Goal: Task Accomplishment & Management: Use online tool/utility

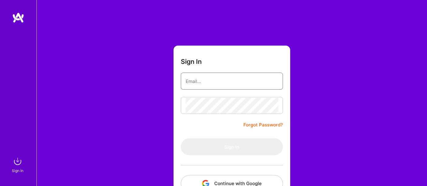
type input "[EMAIL_ADDRESS][DOMAIN_NAME]"
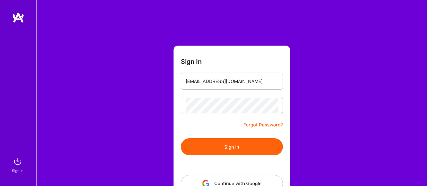
click at [203, 121] on form "Sign In [EMAIL_ADDRESS][DOMAIN_NAME] Forgot Password? Sign In Continue with Goo…" at bounding box center [232, 135] width 117 height 178
click at [219, 144] on button "Sign In" at bounding box center [232, 146] width 102 height 17
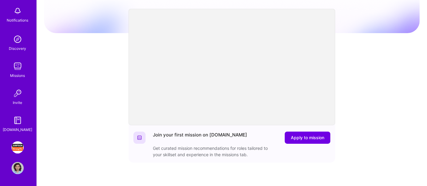
scroll to position [67, 0]
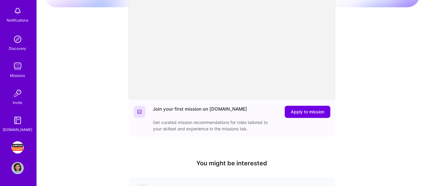
click at [15, 151] on img at bounding box center [18, 147] width 12 height 12
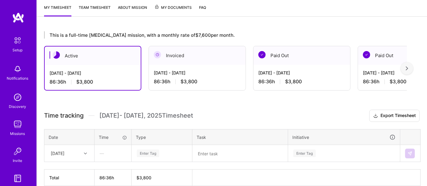
scroll to position [101, 0]
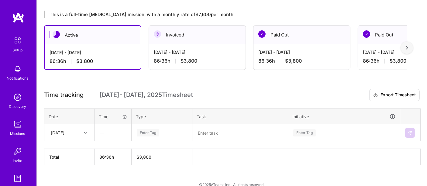
click at [84, 132] on div "[DATE]" at bounding box center [69, 133] width 49 height 16
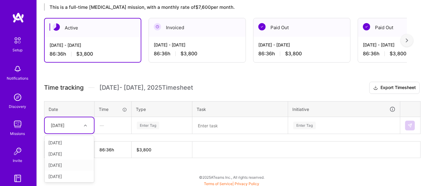
click at [72, 164] on div "[DATE]" at bounding box center [69, 165] width 49 height 11
click at [153, 126] on div "Enter Tag" at bounding box center [148, 125] width 22 height 9
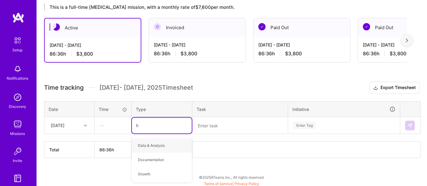
type input "tes"
click at [157, 145] on div "Testing" at bounding box center [162, 145] width 60 height 14
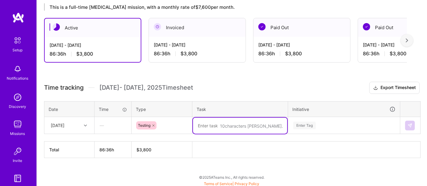
click at [225, 123] on textarea at bounding box center [240, 126] width 94 height 16
paste textarea "ACM-2130, ACM-2156"
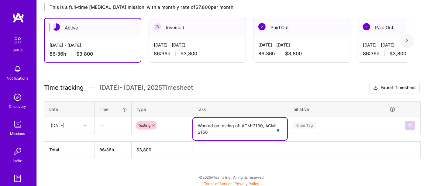
type textarea "Worked on testing of: ACM-2130, ACM-2156"
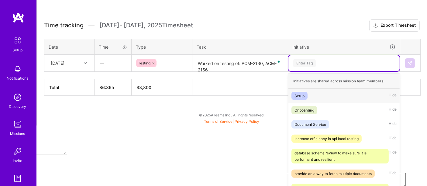
click at [346, 71] on div "option Setup focused, 1 of 37. 37 results available. Use Up and Down to choose …" at bounding box center [343, 63] width 111 height 16
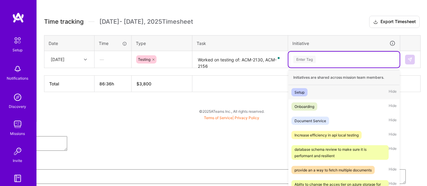
scroll to position [181, 0]
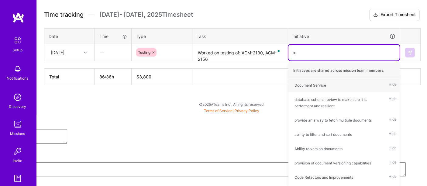
type input "ma"
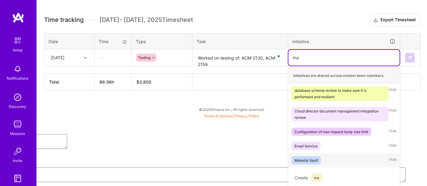
click at [319, 158] on span "Material Vault" at bounding box center [305, 160] width 29 height 8
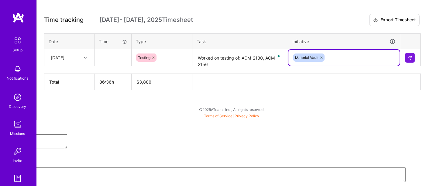
scroll to position [109, 0]
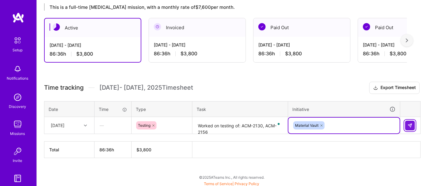
click at [411, 123] on img at bounding box center [410, 125] width 5 height 5
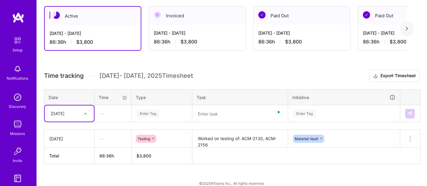
scroll to position [127, 0]
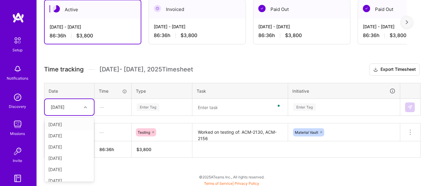
click at [81, 107] on div at bounding box center [85, 107] width 9 height 8
click at [71, 147] on div "[DATE]" at bounding box center [69, 146] width 49 height 11
click at [164, 108] on div "Enter Tag" at bounding box center [161, 107] width 51 height 8
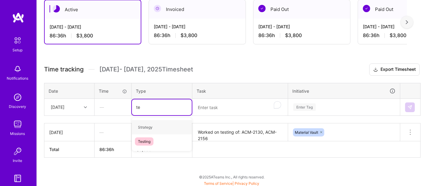
type input "tes"
click at [159, 127] on div "Testing" at bounding box center [162, 127] width 60 height 14
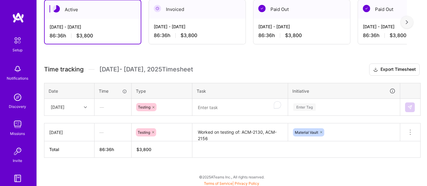
click at [219, 110] on textarea at bounding box center [240, 107] width 94 height 16
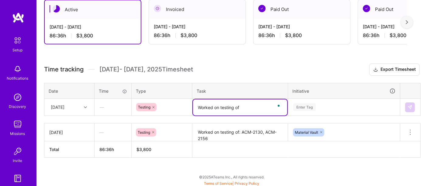
paste textarea "ACM-2344"
type textarea "Worked on testing of ACM-2344"
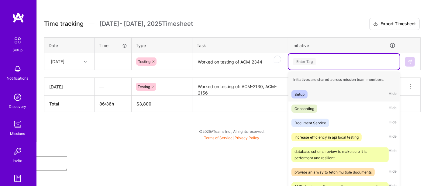
click at [335, 70] on div "option Material Vault, selected. option Setup focused, 1 of 37. 37 results avai…" at bounding box center [343, 62] width 111 height 16
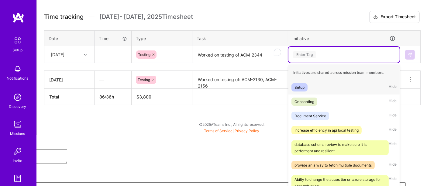
scroll to position [181, 0]
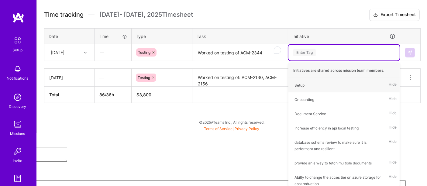
type input "ma"
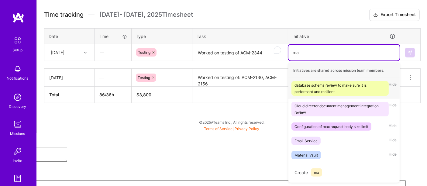
scroll to position [176, 0]
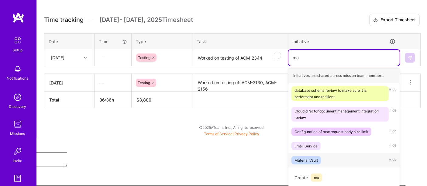
click at [298, 160] on div "Material Vault" at bounding box center [306, 160] width 23 height 6
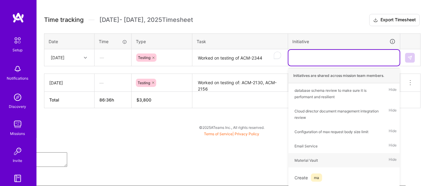
scroll to position [127, 0]
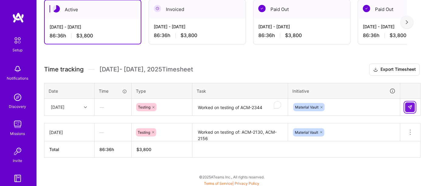
click at [409, 106] on img at bounding box center [410, 107] width 5 height 5
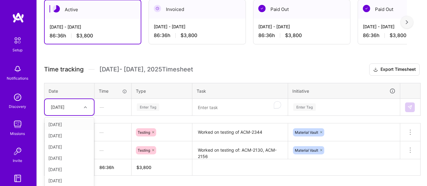
click at [84, 107] on div "option [DATE], selected. option [DATE] focused, 1 of 13. 12 results available. …" at bounding box center [69, 107] width 49 height 16
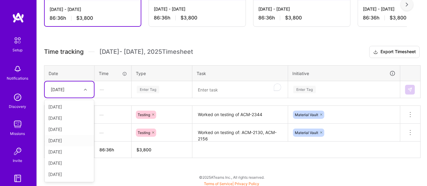
click at [69, 141] on div "[DATE]" at bounding box center [69, 140] width 49 height 11
click at [158, 89] on div "Enter Tag" at bounding box center [148, 89] width 22 height 9
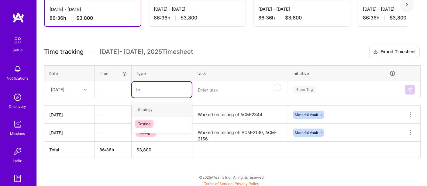
type input "tes"
click at [159, 107] on div "Testing" at bounding box center [162, 109] width 60 height 14
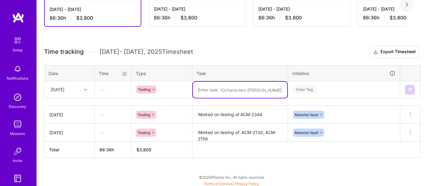
click at [230, 90] on textarea at bounding box center [240, 90] width 94 height 16
click at [228, 91] on textarea at bounding box center [240, 90] width 94 height 16
paste textarea "ACM-2111, ACM-1756"
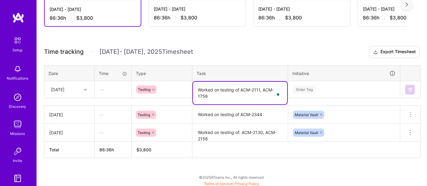
type textarea "Worked on testing of ACM-2111, ACM-1756"
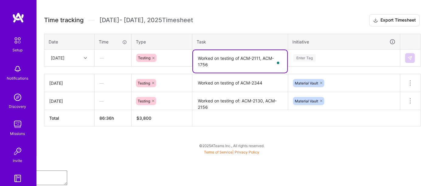
click at [313, 66] on div "Enter Tag" at bounding box center [343, 58] width 111 height 16
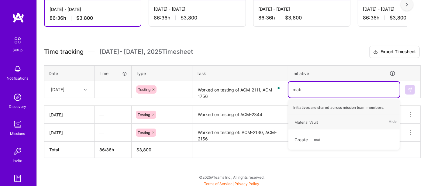
type input "mater"
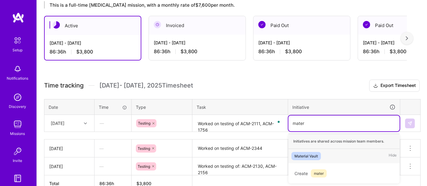
click at [327, 153] on div "Material Vault Hide" at bounding box center [343, 156] width 111 height 14
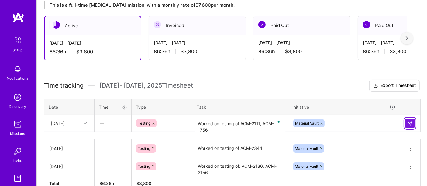
click at [412, 121] on button at bounding box center [410, 124] width 10 height 10
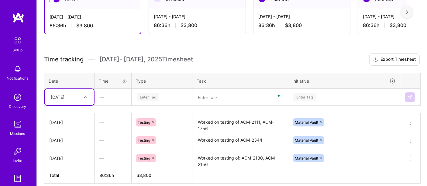
scroll to position [162, 0]
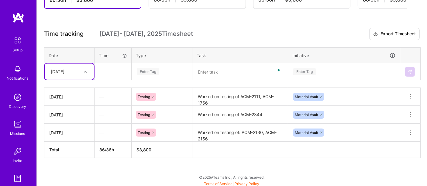
click at [88, 73] on div at bounding box center [85, 72] width 9 height 8
click at [77, 132] on div "[DATE]" at bounding box center [69, 133] width 49 height 11
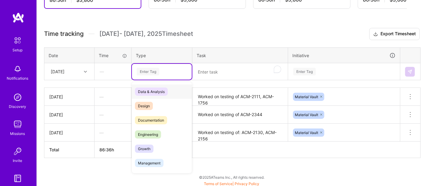
click at [148, 68] on div "Enter Tag" at bounding box center [148, 71] width 22 height 9
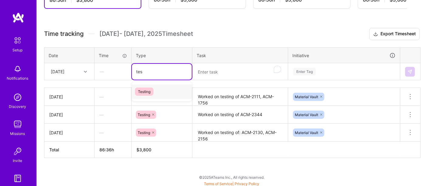
type input "test"
click at [151, 88] on span "Testing" at bounding box center [144, 92] width 19 height 8
click at [226, 70] on textarea at bounding box center [240, 72] width 94 height 16
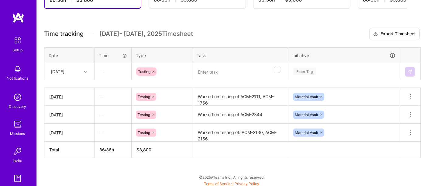
click at [217, 72] on textarea at bounding box center [240, 72] width 94 height 16
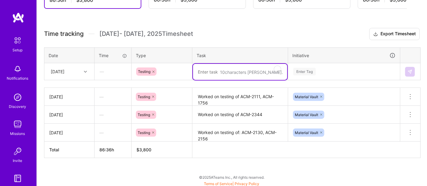
paste textarea "ACM-1882"
click at [199, 71] on textarea "ACM-1882" at bounding box center [240, 72] width 94 height 16
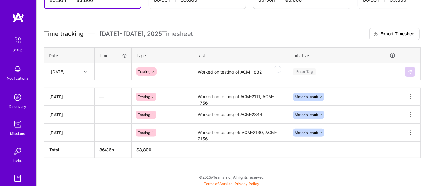
click at [266, 73] on textarea "Worked on testing of ACM-1882" at bounding box center [240, 72] width 94 height 16
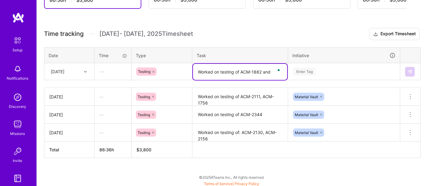
paste textarea "ACM-1878"
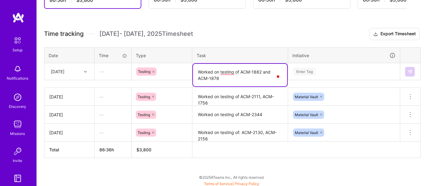
type textarea "Worked on testing of ACM-1882 and ACM-1878"
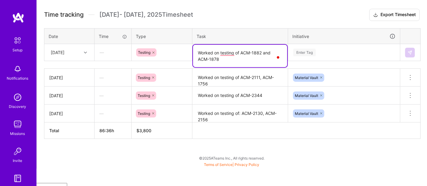
click at [316, 60] on div "Enter Tag" at bounding box center [343, 53] width 111 height 16
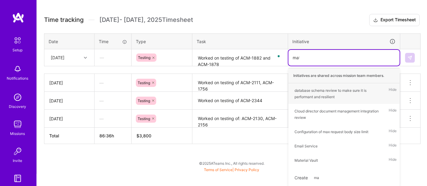
scroll to position [162, 0]
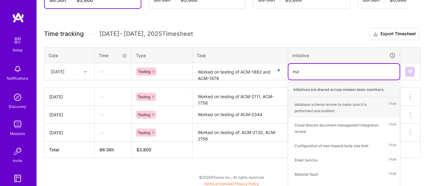
type input "mate"
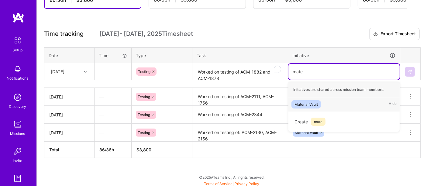
click at [326, 100] on div "Material Vault Hide" at bounding box center [343, 104] width 111 height 14
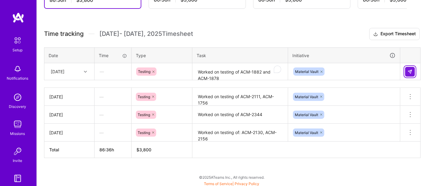
click at [409, 71] on img at bounding box center [410, 71] width 5 height 5
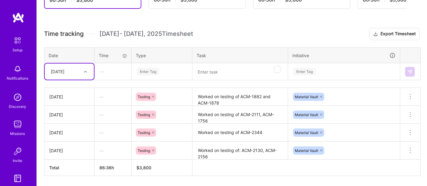
click at [86, 71] on icon at bounding box center [85, 71] width 3 height 3
click at [70, 145] on div "[DATE]" at bounding box center [69, 145] width 49 height 11
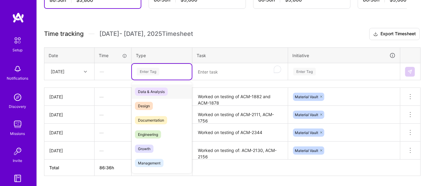
click at [155, 71] on div "Enter Tag" at bounding box center [148, 71] width 22 height 9
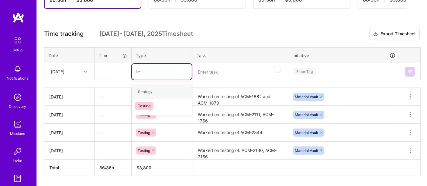
type input "tes"
click at [155, 91] on div "Testing" at bounding box center [162, 91] width 60 height 14
click at [214, 71] on textarea at bounding box center [240, 72] width 94 height 16
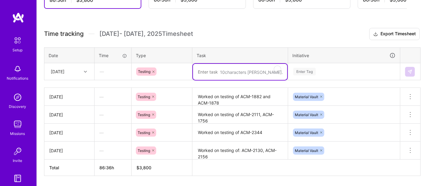
click at [218, 67] on textarea at bounding box center [240, 72] width 94 height 16
paste textarea ", ACM-1854"
type textarea "Worked on testing of ACM-1854"
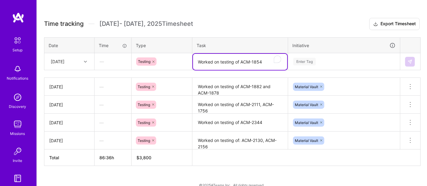
scroll to position [181, 0]
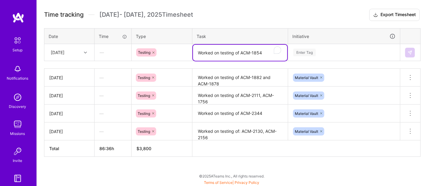
click at [331, 60] on div "Enter Tag" at bounding box center [343, 53] width 111 height 16
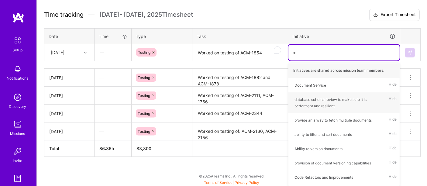
type input "ma"
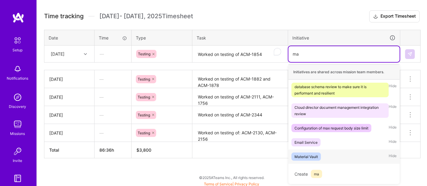
click at [312, 157] on div "Material Vault" at bounding box center [306, 156] width 23 height 6
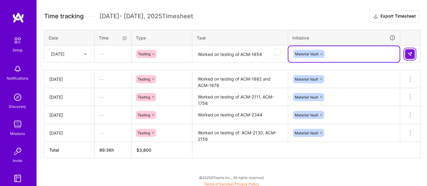
click at [408, 53] on img at bounding box center [410, 54] width 5 height 5
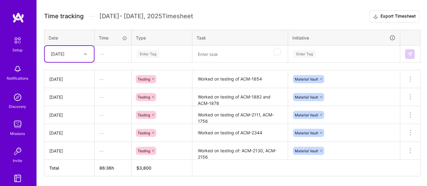
click at [76, 57] on div "[DATE]" at bounding box center [65, 54] width 34 height 10
click at [67, 126] on div "[DATE]" at bounding box center [69, 127] width 49 height 11
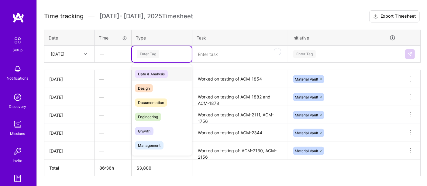
click at [145, 52] on div "Enter Tag" at bounding box center [148, 53] width 22 height 9
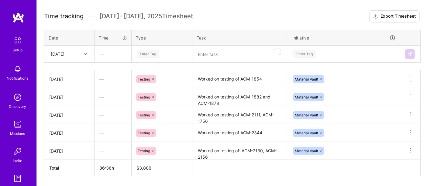
click at [157, 54] on div "Enter Tag" at bounding box center [148, 53] width 22 height 9
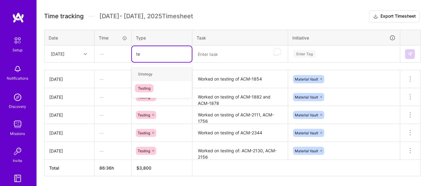
type input "tes"
click at [157, 74] on div "Testing" at bounding box center [162, 74] width 60 height 14
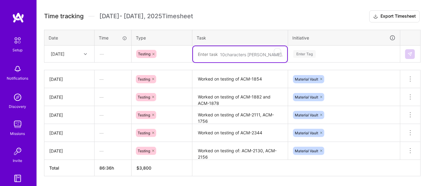
click at [208, 54] on textarea at bounding box center [240, 54] width 94 height 16
paste textarea "ACM-1864, ACM-1886"
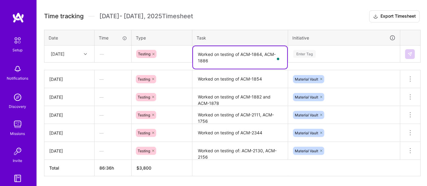
type textarea "Worked on testing of ACM-1864, ACM-1886"
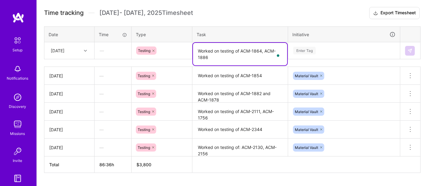
click at [327, 53] on div "Enter Tag" at bounding box center [343, 51] width 111 height 16
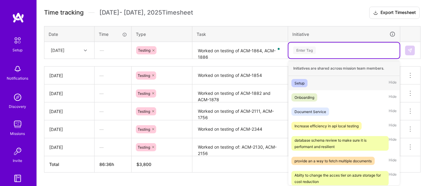
scroll to position [184, 0]
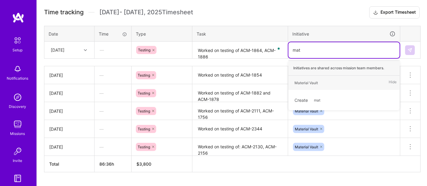
type input "mate"
click at [328, 82] on div "Material Vault Hide" at bounding box center [343, 83] width 111 height 14
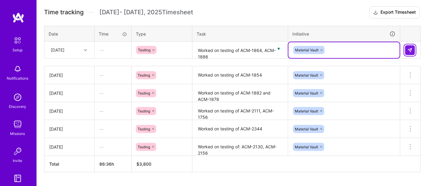
click at [409, 50] on img at bounding box center [410, 50] width 5 height 5
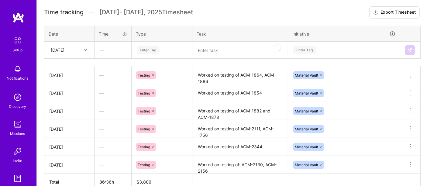
click at [84, 51] on div at bounding box center [85, 50] width 9 height 8
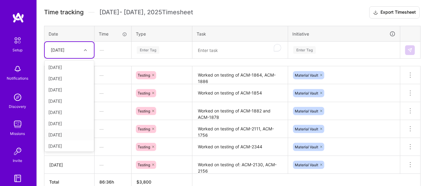
scroll to position [34, 0]
click at [73, 133] on div "[DATE]" at bounding box center [69, 134] width 49 height 11
click at [143, 51] on div "Enter Tag" at bounding box center [148, 49] width 22 height 9
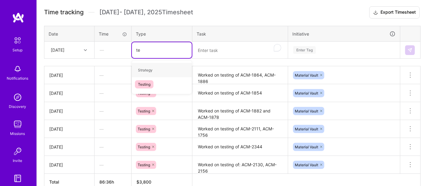
type input "tes"
click at [147, 71] on span "Testing" at bounding box center [144, 70] width 19 height 8
click at [230, 51] on textarea at bounding box center [240, 50] width 94 height 16
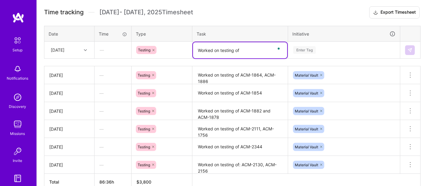
paste textarea "ACM-1890"
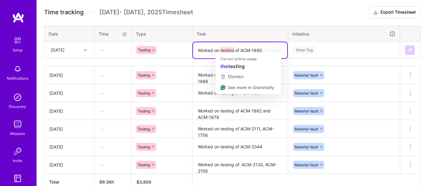
type textarea "Worked on testing of ACM-1890"
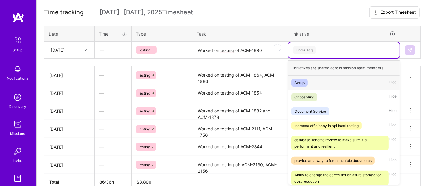
click at [332, 43] on div "Enter Tag" at bounding box center [343, 50] width 111 height 16
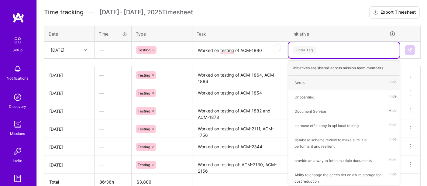
type input "ma"
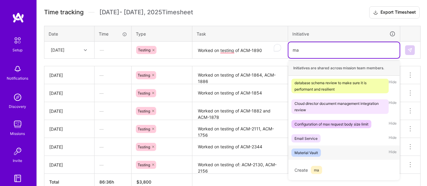
click at [308, 152] on div "Material Vault" at bounding box center [306, 153] width 23 height 6
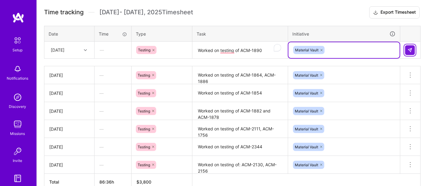
click at [409, 48] on img at bounding box center [410, 50] width 5 height 5
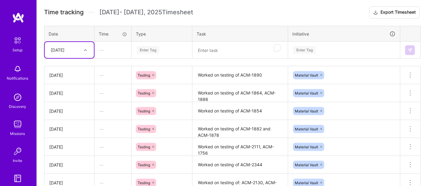
click at [85, 50] on div at bounding box center [85, 50] width 9 height 8
click at [251, 75] on textarea "Worked on testing of ACM-1890" at bounding box center [240, 75] width 94 height 17
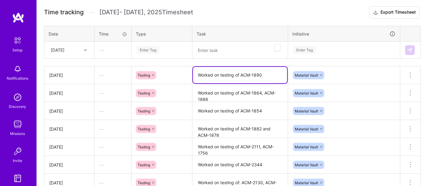
click at [159, 52] on div "Enter Tag" at bounding box center [161, 50] width 51 height 8
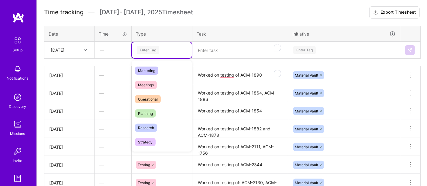
scroll to position [101, 0]
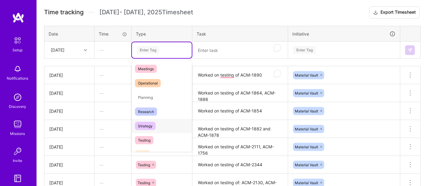
type input "e"
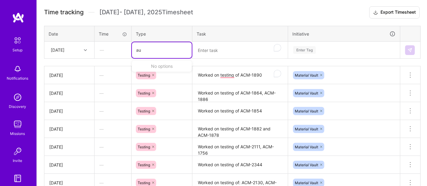
scroll to position [0, 0]
type input "a"
type input "d"
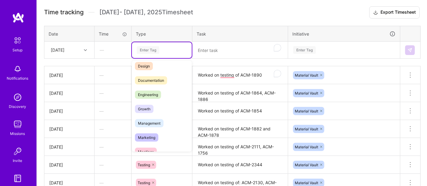
scroll to position [19, 0]
click at [161, 93] on span "Engineering" at bounding box center [148, 94] width 26 height 8
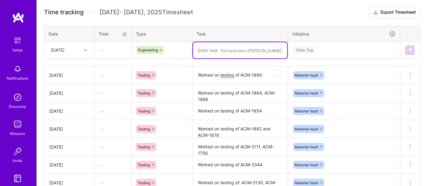
click at [219, 53] on textarea at bounding box center [240, 50] width 94 height 16
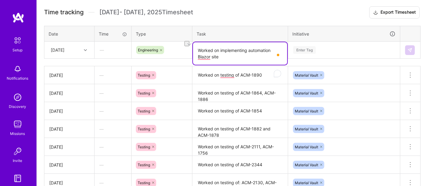
drag, startPoint x: 235, startPoint y: 50, endPoint x: 174, endPoint y: 40, distance: 61.9
click at [174, 42] on tr "[DATE] — Engineering Worked on implementing automation Blazor site Enter Tag" at bounding box center [232, 50] width 376 height 17
drag, startPoint x: 227, startPoint y: 57, endPoint x: 188, endPoint y: 44, distance: 40.7
click at [188, 44] on tr "[DATE] — Engineering Worked on implementing automation Blazor site Enter Tag" at bounding box center [232, 50] width 376 height 17
type textarea "Worked on implementing automation Blazor site"
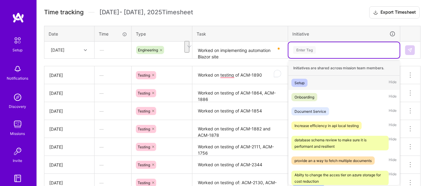
click at [328, 47] on div "Enter Tag" at bounding box center [344, 50] width 103 height 8
click at [326, 109] on span "Document Service" at bounding box center [310, 111] width 38 height 8
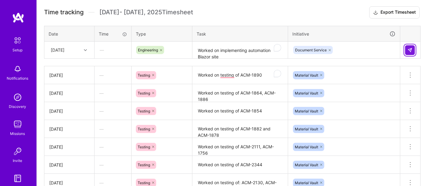
click at [409, 49] on img at bounding box center [410, 50] width 5 height 5
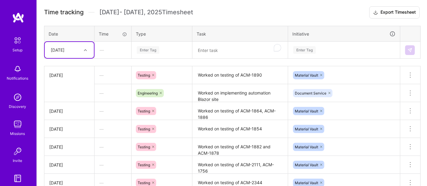
click at [85, 52] on div at bounding box center [85, 50] width 9 height 8
click at [72, 131] on div "[DATE]" at bounding box center [69, 133] width 49 height 11
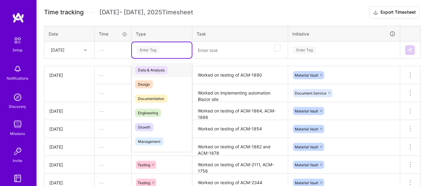
click at [149, 52] on div "Enter Tag" at bounding box center [148, 49] width 22 height 9
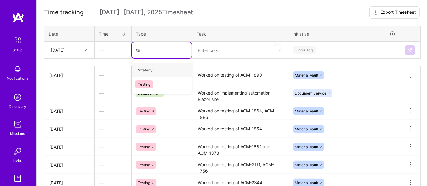
type input "tes"
click at [167, 70] on div "Testing" at bounding box center [162, 70] width 60 height 14
click at [236, 50] on textarea at bounding box center [240, 50] width 94 height 16
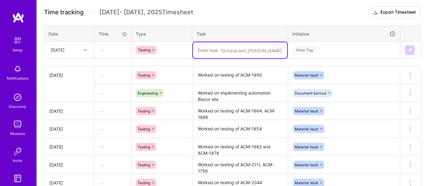
click at [217, 49] on textarea at bounding box center [240, 50] width 94 height 16
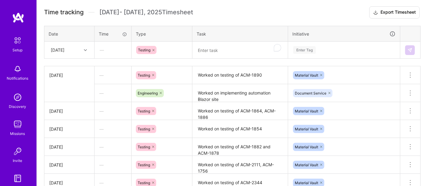
click at [212, 50] on textarea at bounding box center [240, 50] width 94 height 16
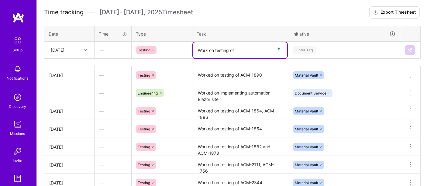
paste textarea "ACM-1984, ACM-1874"
type textarea "Work on testing of ACM-1984, ACM-1874"
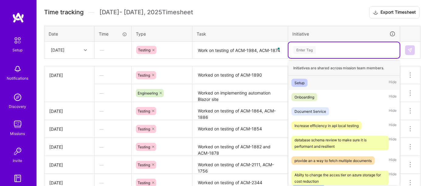
click at [328, 47] on div "Enter Tag" at bounding box center [344, 50] width 103 height 8
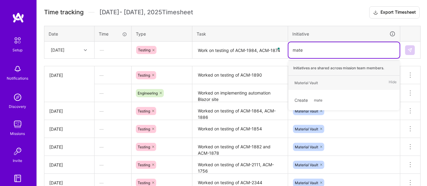
type input "mater"
click at [331, 78] on div "Material Vault Hide" at bounding box center [343, 83] width 111 height 14
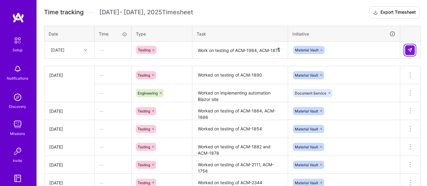
click at [410, 50] on img at bounding box center [410, 50] width 5 height 5
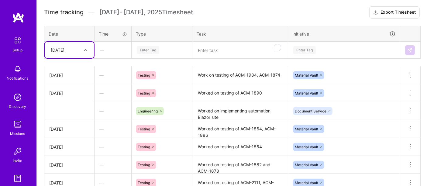
click at [85, 52] on div at bounding box center [85, 50] width 9 height 8
click at [71, 143] on div "[DATE]" at bounding box center [69, 145] width 49 height 11
click at [148, 50] on div "Enter Tag" at bounding box center [148, 49] width 22 height 9
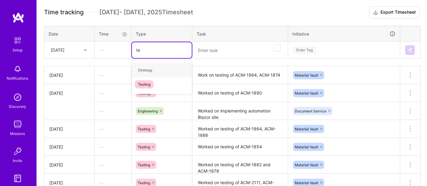
type input "tes"
click at [153, 68] on div "Testing" at bounding box center [162, 70] width 60 height 14
click at [219, 53] on textarea at bounding box center [240, 50] width 94 height 16
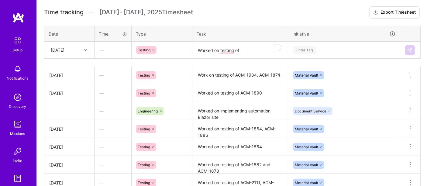
click at [252, 50] on textarea "Worked on testing of" at bounding box center [240, 50] width 94 height 16
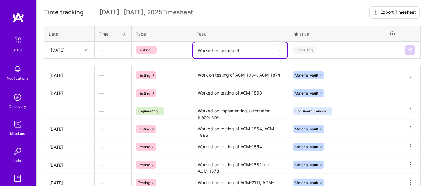
paste textarea "ACM-1890, ACM-2055"
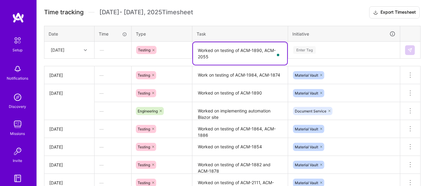
type textarea "Worked on testing of ACM-1890, ACM-2055"
click at [321, 51] on div "Enter Tag" at bounding box center [344, 50] width 103 height 8
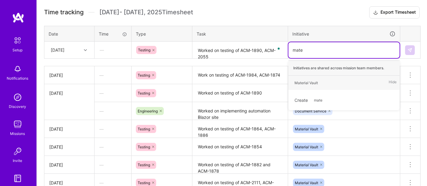
type input "mater"
click at [340, 79] on div "Material Vault Hide" at bounding box center [343, 83] width 111 height 14
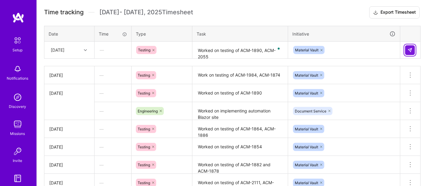
click at [412, 50] on img at bounding box center [410, 50] width 5 height 5
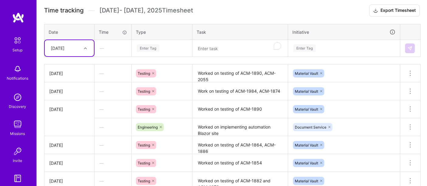
scroll to position [219, 0]
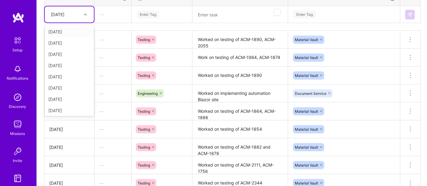
click at [84, 15] on div at bounding box center [85, 15] width 9 height 8
click at [74, 98] on div "[DATE]" at bounding box center [69, 99] width 49 height 11
click at [158, 16] on div "Enter Tag" at bounding box center [148, 14] width 22 height 9
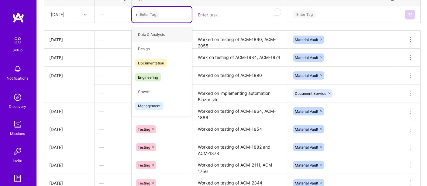
type input "en"
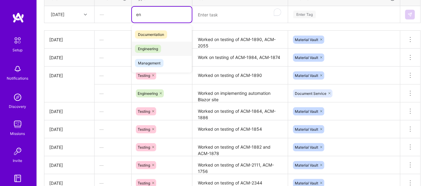
click at [159, 45] on span "Engineering" at bounding box center [148, 49] width 26 height 8
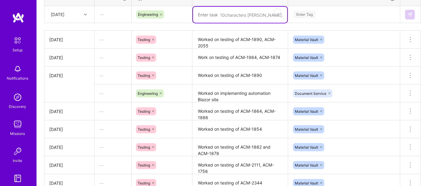
click at [215, 12] on textarea at bounding box center [240, 15] width 94 height 16
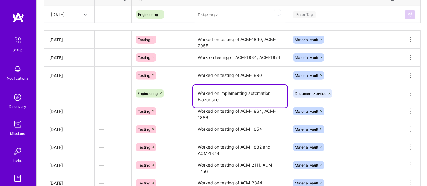
drag, startPoint x: 219, startPoint y: 98, endPoint x: 194, endPoint y: 91, distance: 26.7
click at [194, 91] on textarea "Worked on implementing automation Blazor site" at bounding box center [240, 96] width 94 height 22
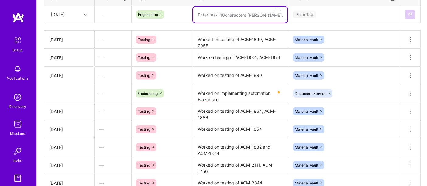
click at [213, 14] on textarea at bounding box center [240, 15] width 94 height 16
paste textarea "Worked on implementing automation Blazor site"
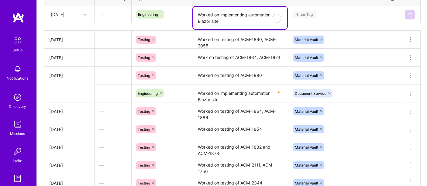
type textarea "Worked on implementing automation Blazor site"
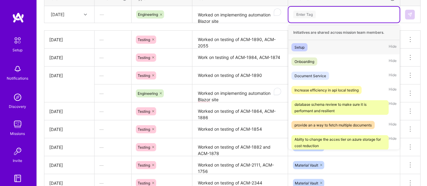
click at [314, 13] on div "Enter Tag" at bounding box center [304, 14] width 22 height 9
click at [320, 74] on div "Document Service" at bounding box center [311, 76] width 32 height 6
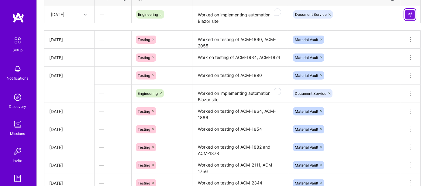
click at [410, 13] on img at bounding box center [410, 14] width 5 height 5
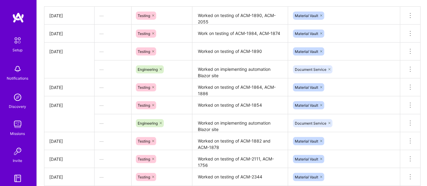
scroll to position [305, 0]
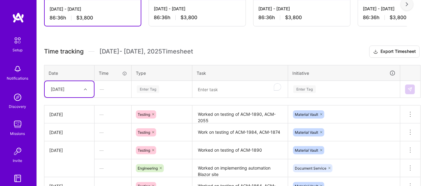
click at [81, 97] on div "option [DATE], selected. Select is focused ,type to refine list, press Down to …" at bounding box center [69, 89] width 49 height 16
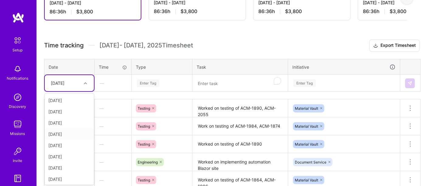
click at [74, 134] on div "[DATE]" at bounding box center [69, 134] width 49 height 11
click at [161, 84] on div "Enter Tag" at bounding box center [161, 83] width 51 height 8
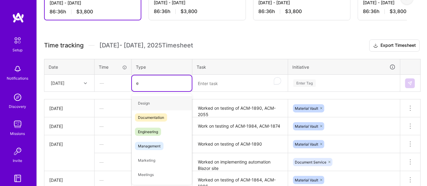
type input "en"
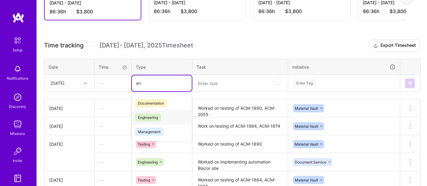
click at [168, 114] on div "Engineering" at bounding box center [162, 117] width 60 height 14
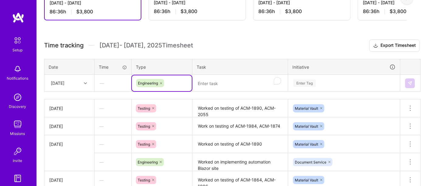
click at [229, 83] on textarea at bounding box center [240, 83] width 94 height 16
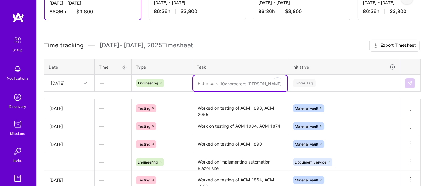
paste textarea "Worked on implementing automation Blazor site"
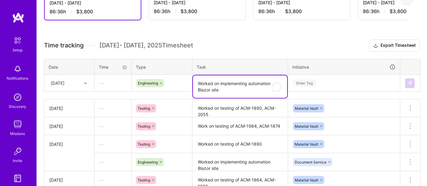
type textarea "Worked on implementing automation Blazor site"
click at [331, 82] on div "Enter Tag" at bounding box center [343, 83] width 111 height 16
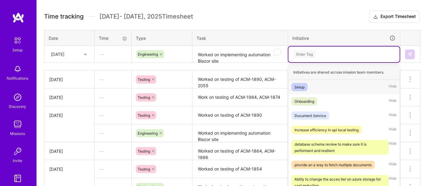
scroll to position [184, 0]
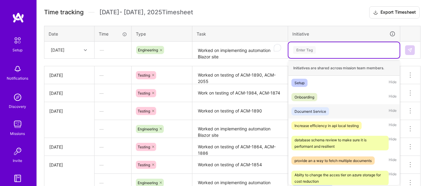
click at [320, 113] on span "Document Service" at bounding box center [310, 111] width 38 height 8
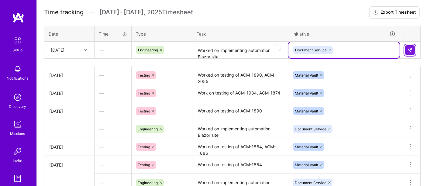
click at [411, 51] on button at bounding box center [410, 50] width 10 height 10
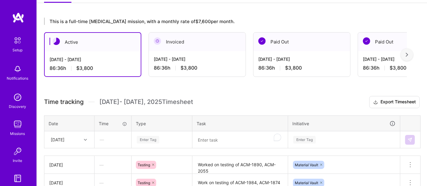
scroll to position [49, 0]
